Goal: Information Seeking & Learning: Learn about a topic

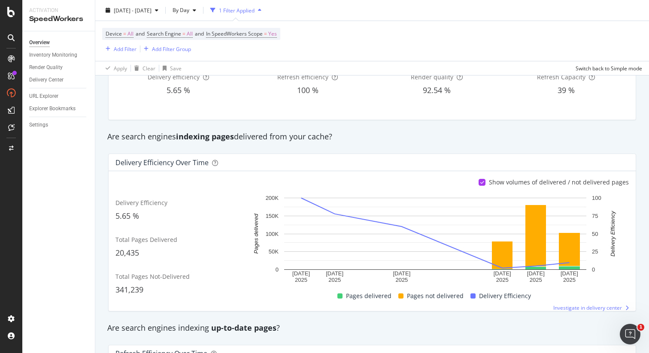
scroll to position [78, 0]
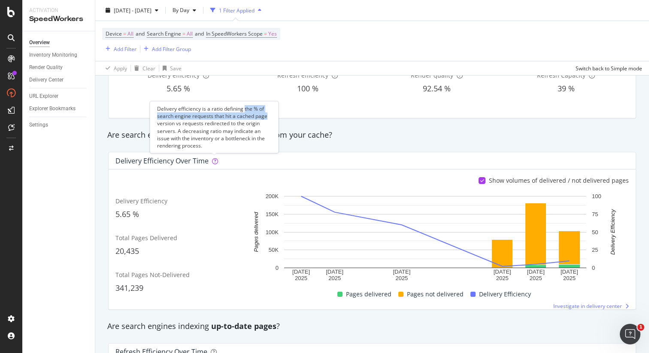
drag, startPoint x: 245, startPoint y: 108, endPoint x: 266, endPoint y: 116, distance: 22.6
click at [266, 116] on div "Delivery efficiency is a ratio defining the % of search engine requests that hi…" at bounding box center [214, 127] width 129 height 52
copy div "the % of search engine requests that hit a cached page"
